Goal: Task Accomplishment & Management: Complete application form

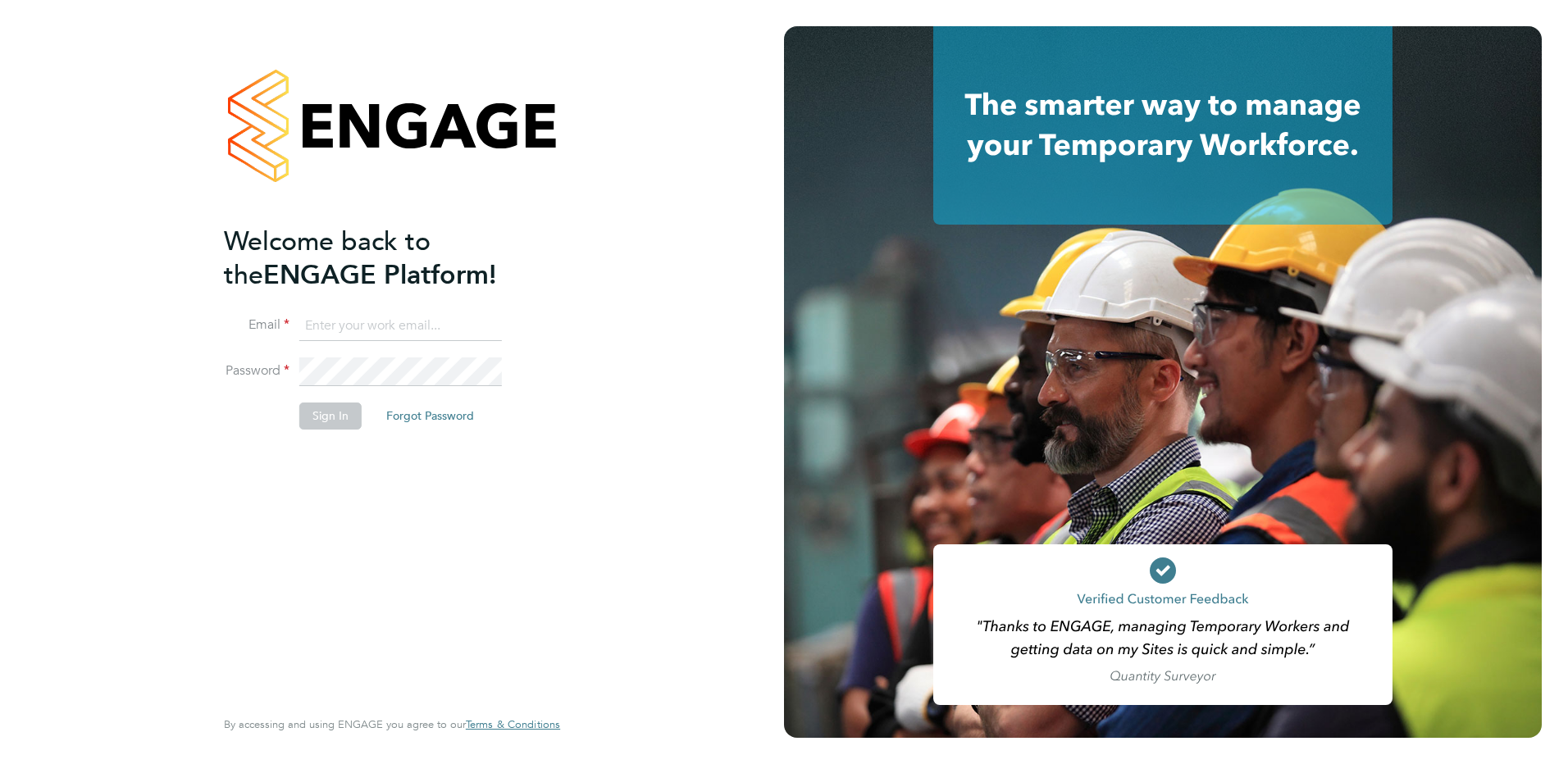
type input "holly@net-temps.co.uk"
click at [326, 423] on button "Sign In" at bounding box center [331, 416] width 62 height 27
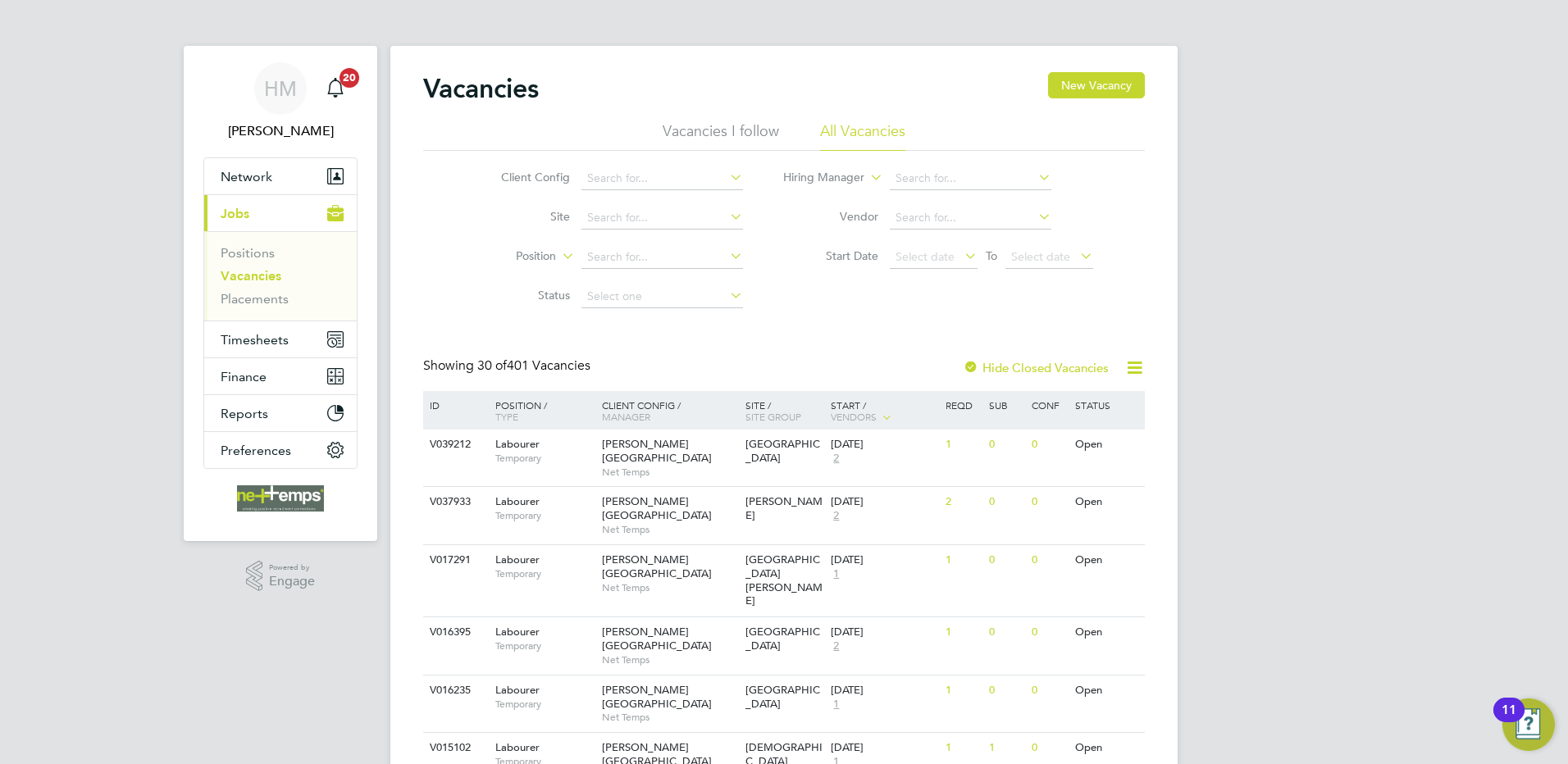
click at [254, 277] on link "Vacancies" at bounding box center [251, 277] width 60 height 16
click at [623, 208] on input at bounding box center [663, 218] width 162 height 23
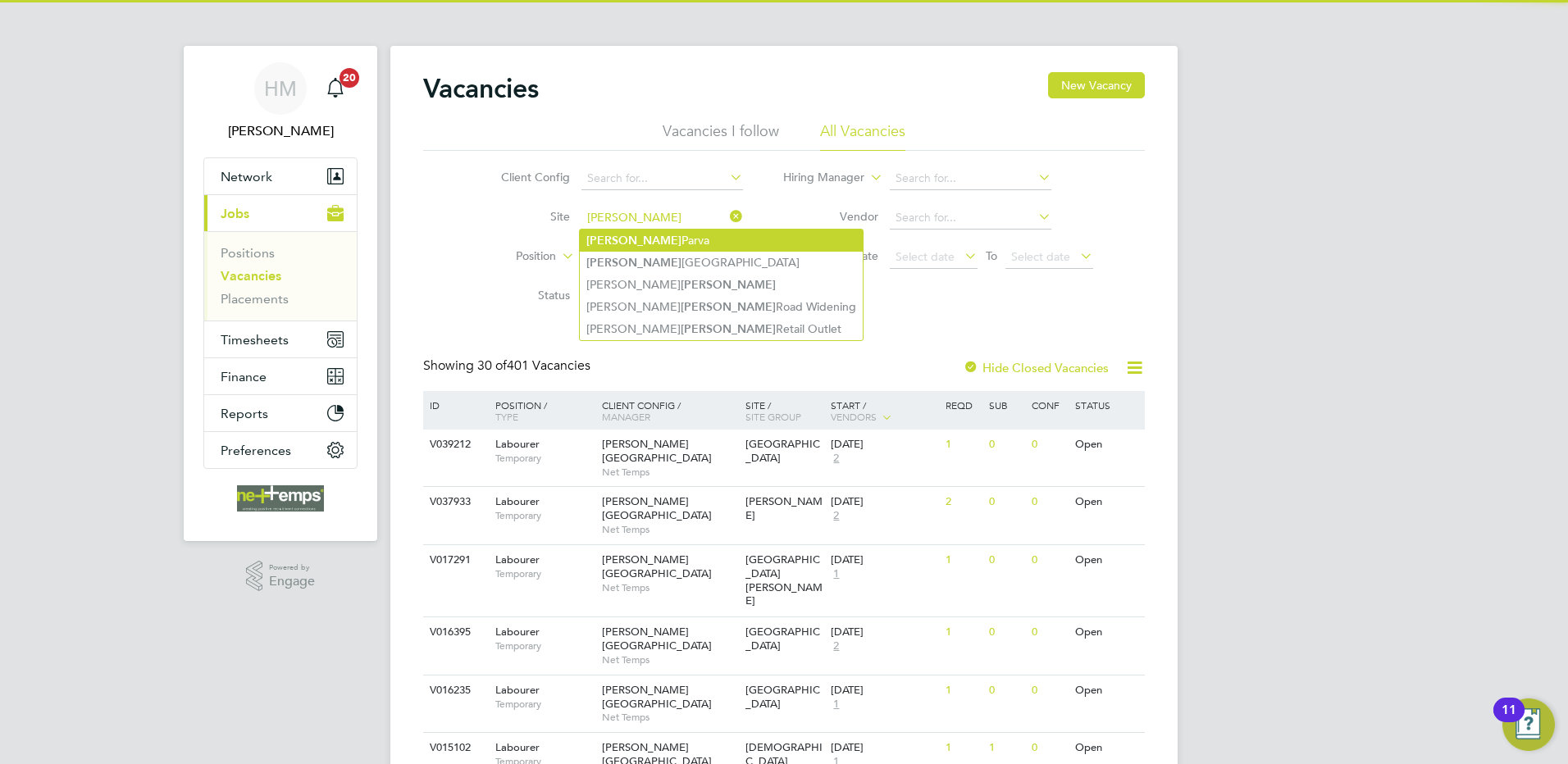
click at [639, 234] on li "Glen Parva" at bounding box center [721, 240] width 283 height 22
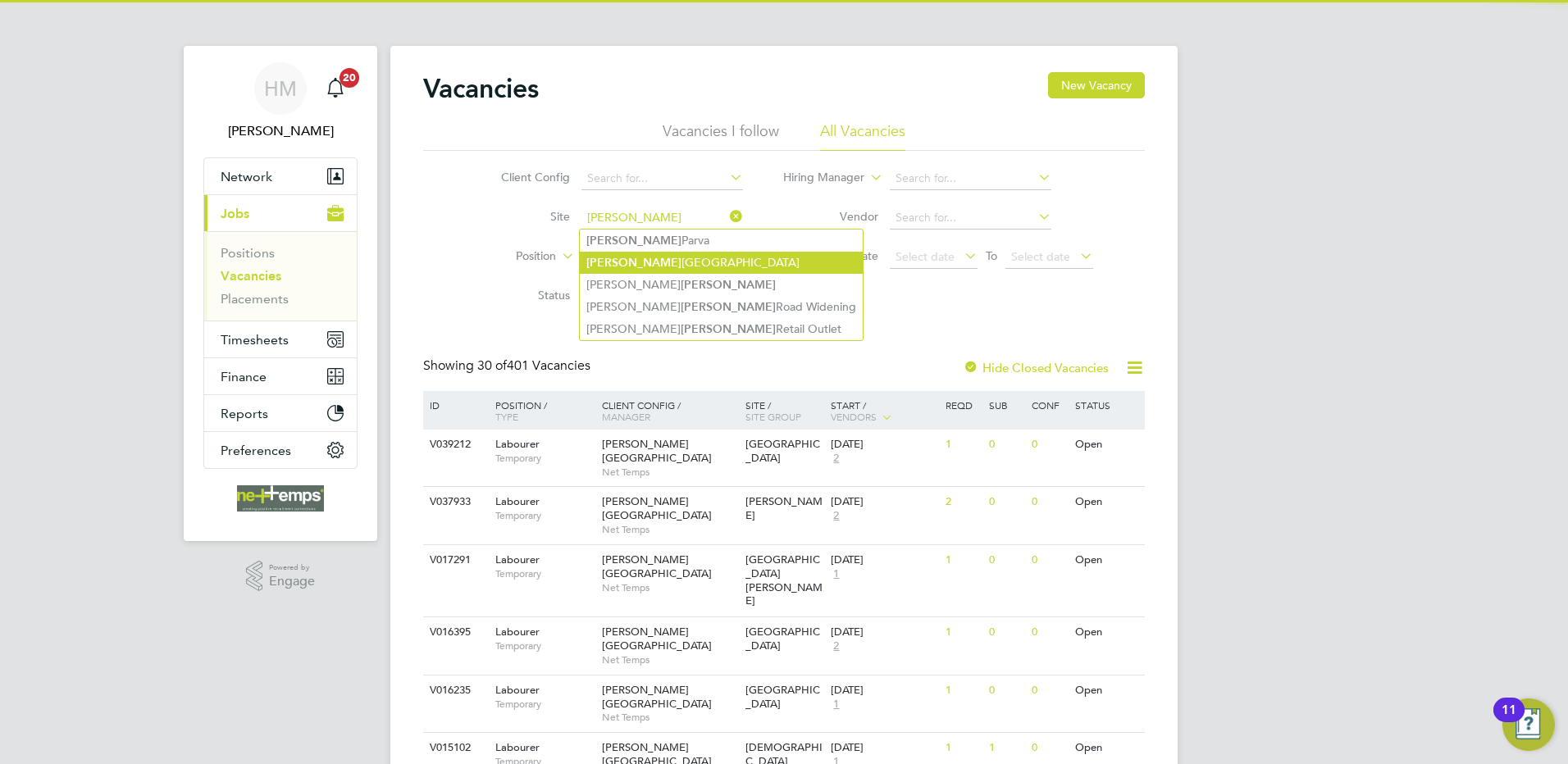
type input "[PERSON_NAME] Parva"
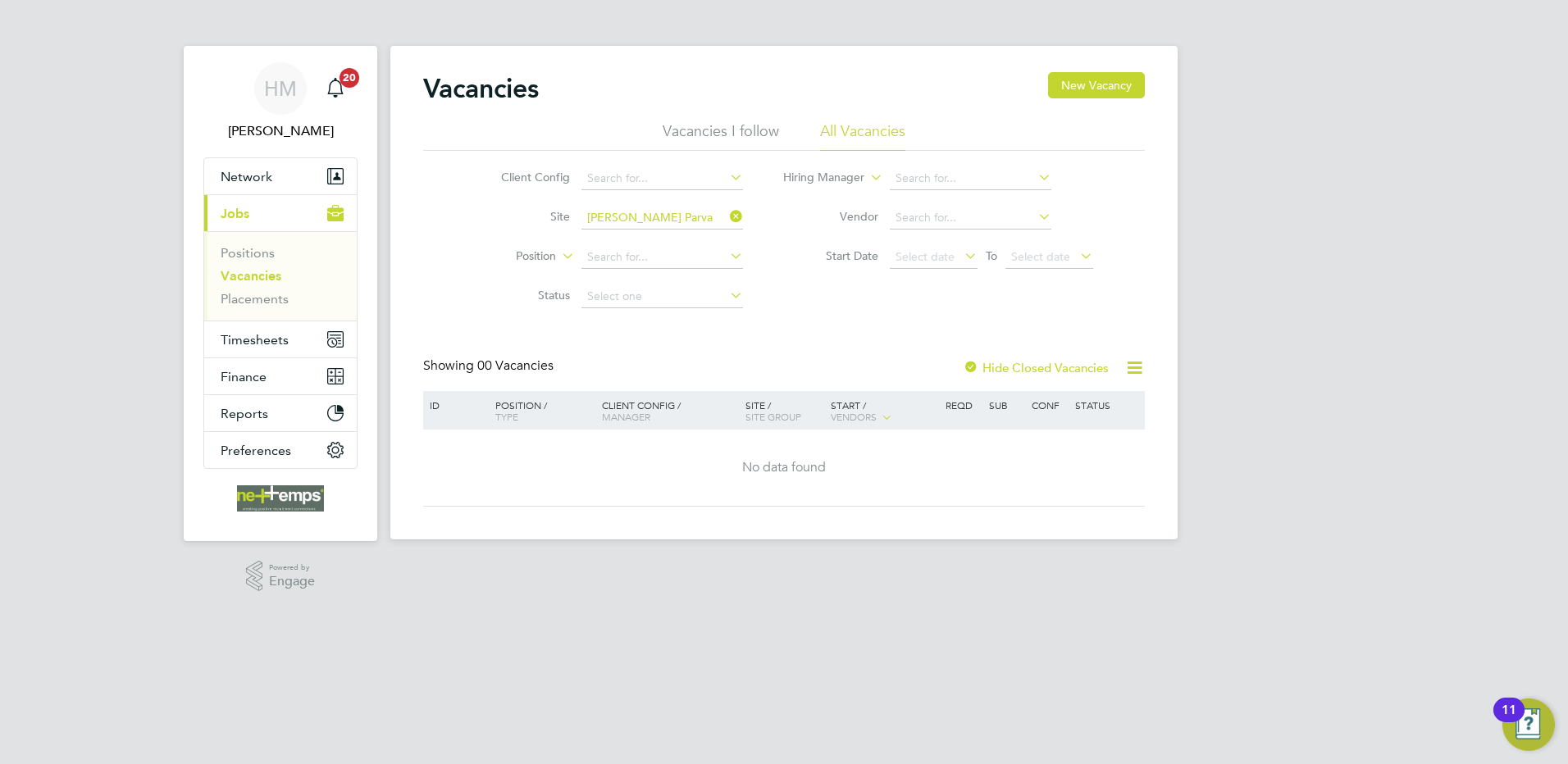
click at [988, 367] on label "Hide Closed Vacancies" at bounding box center [1036, 368] width 146 height 16
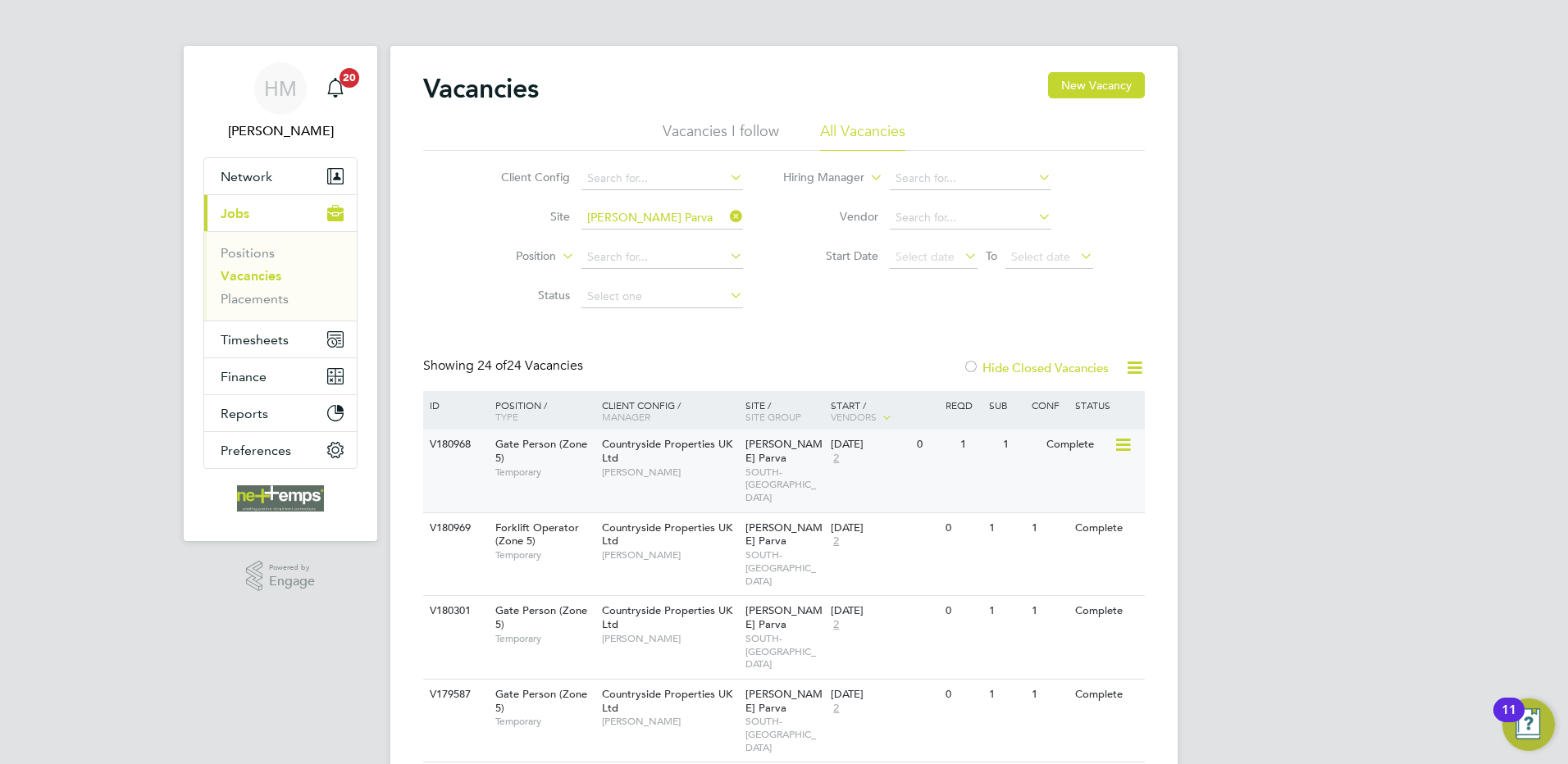
click at [909, 458] on div "22 Sep 2025 2" at bounding box center [870, 452] width 86 height 44
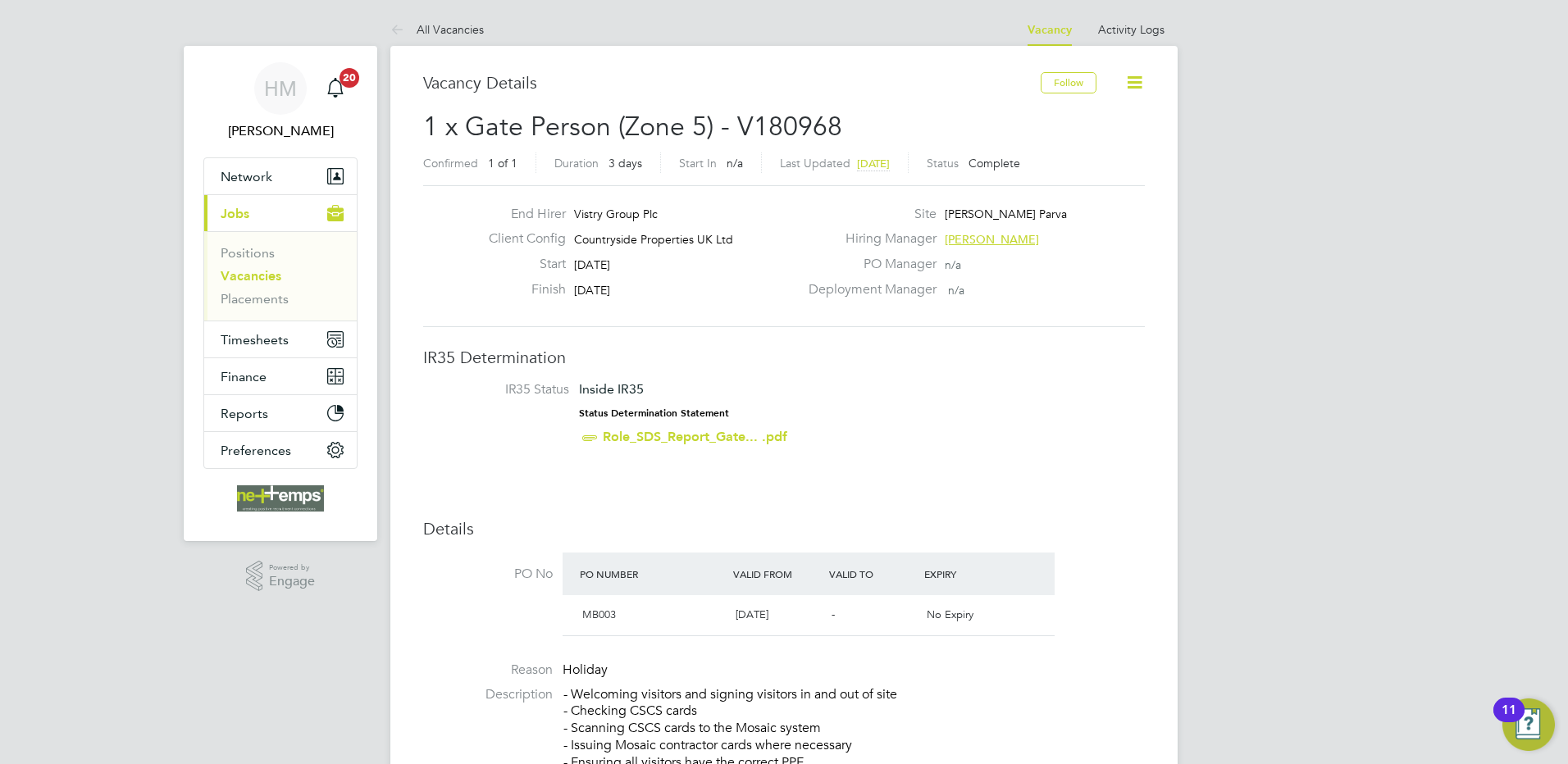
click at [256, 276] on link "Vacancies" at bounding box center [251, 277] width 60 height 16
